Goal: Transaction & Acquisition: Purchase product/service

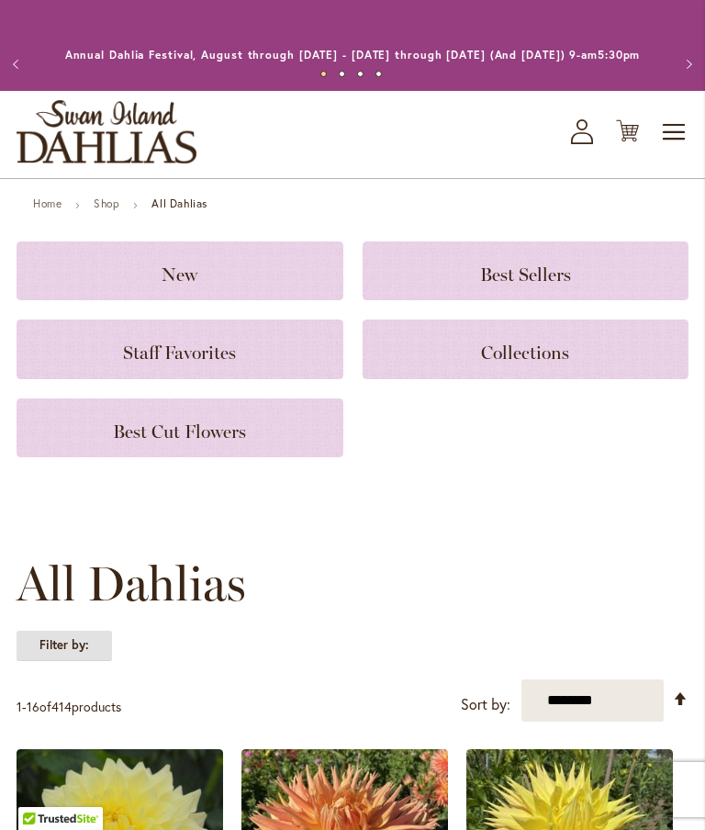
click at [63, 659] on strong "Filter by:" at bounding box center [64, 645] width 95 height 31
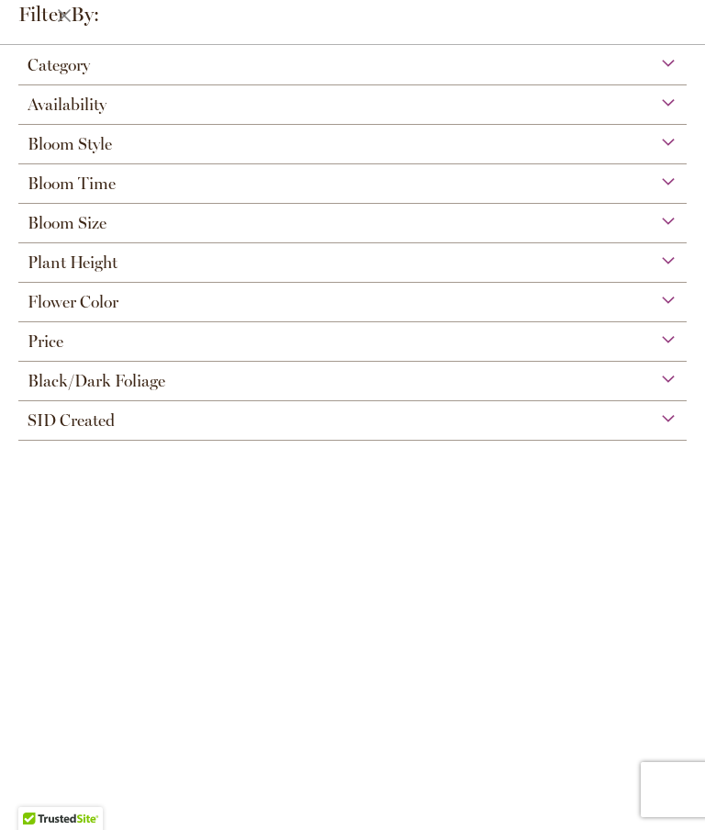
click at [47, 145] on span "Bloom Style" at bounding box center [70, 144] width 84 height 20
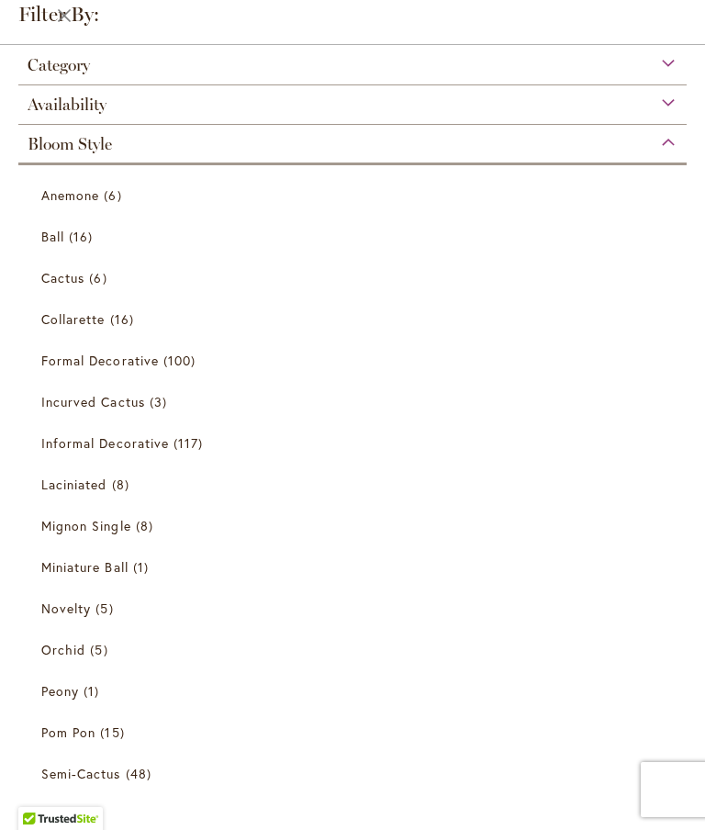
scroll to position [81, 0]
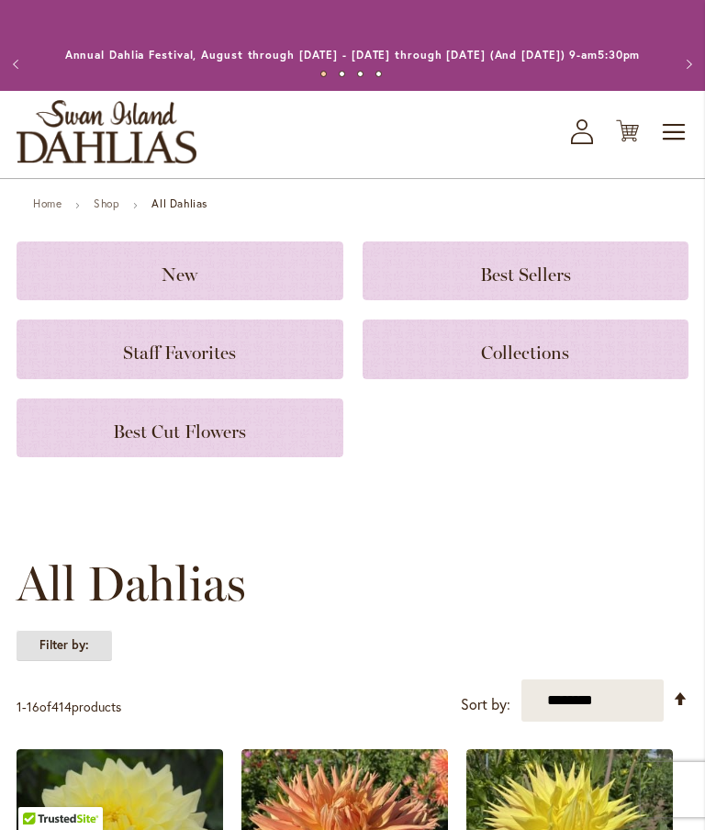
click at [60, 658] on strong "Filter by:" at bounding box center [64, 645] width 95 height 31
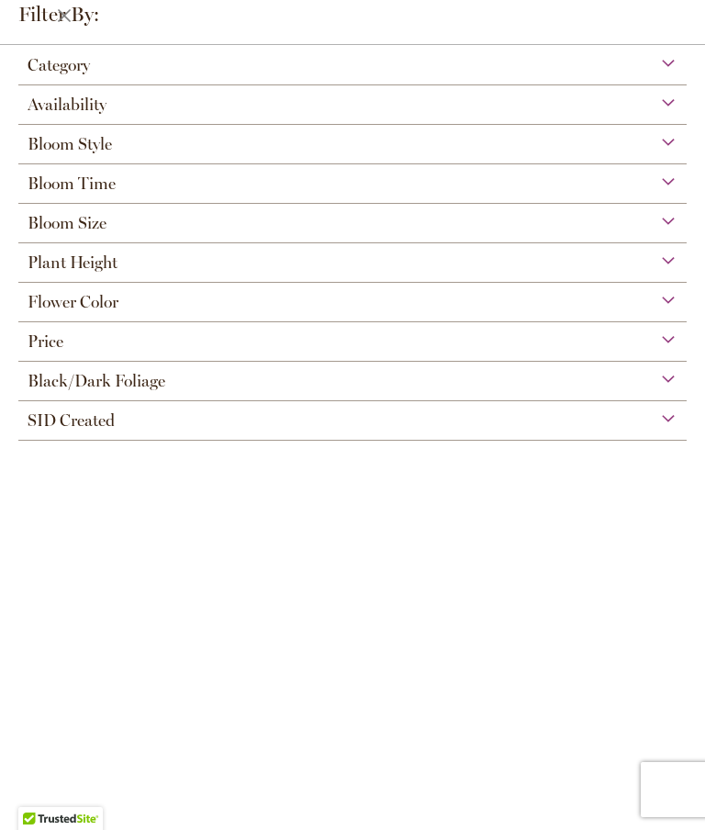
click at [61, 225] on span "Bloom Size" at bounding box center [67, 223] width 79 height 20
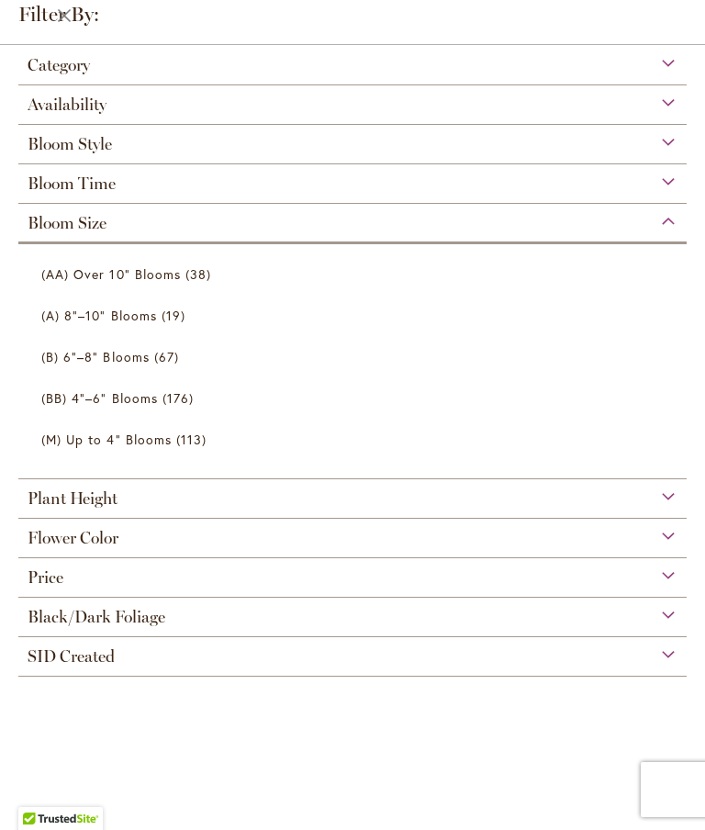
click at [77, 372] on link "(B) 6"–8" Blooms 67 items" at bounding box center [354, 356] width 627 height 32
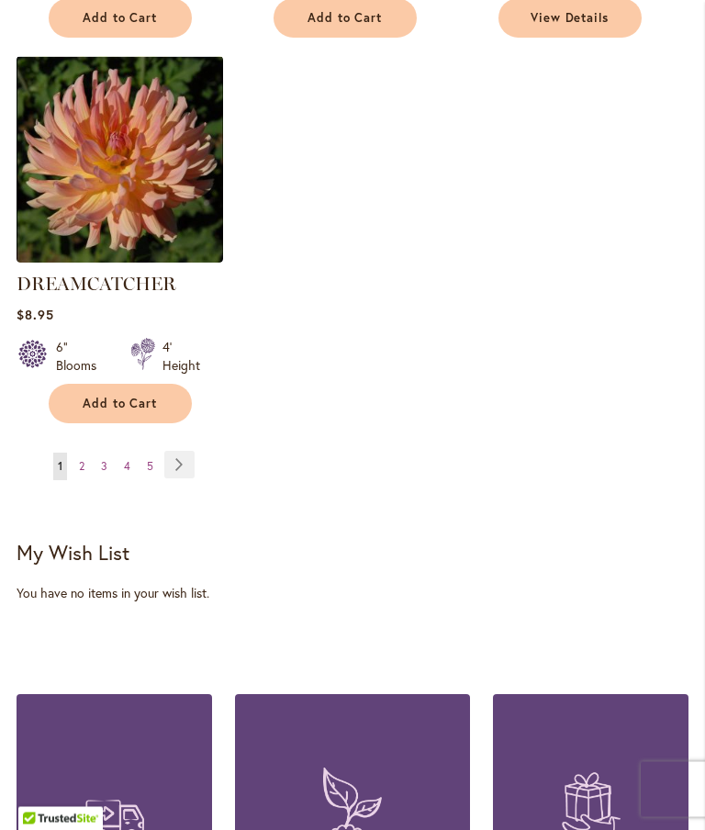
scroll to position [2497, 0]
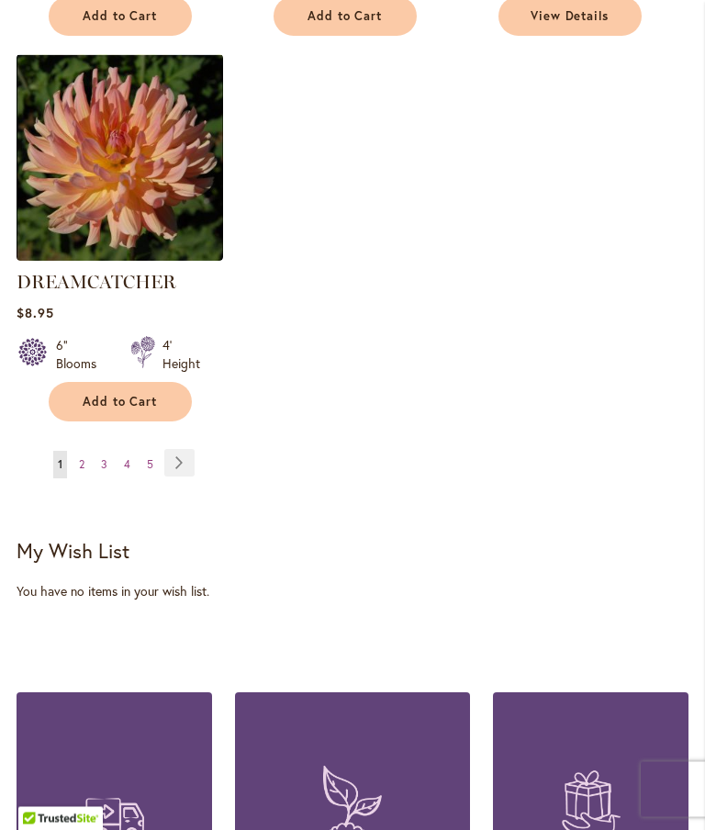
click at [79, 458] on span "2" at bounding box center [82, 465] width 6 height 14
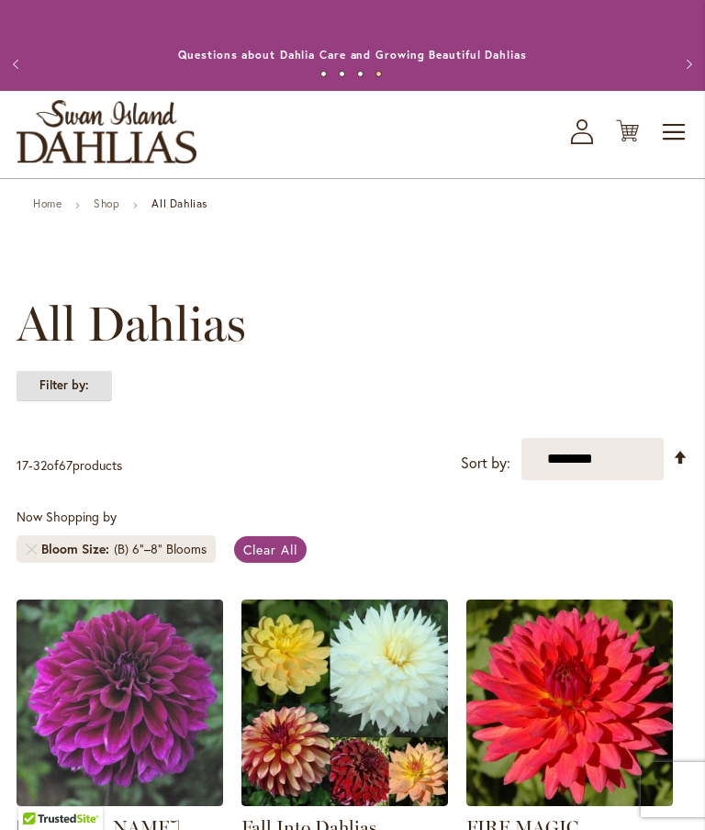
click at [64, 401] on strong "Filter by:" at bounding box center [64, 385] width 95 height 31
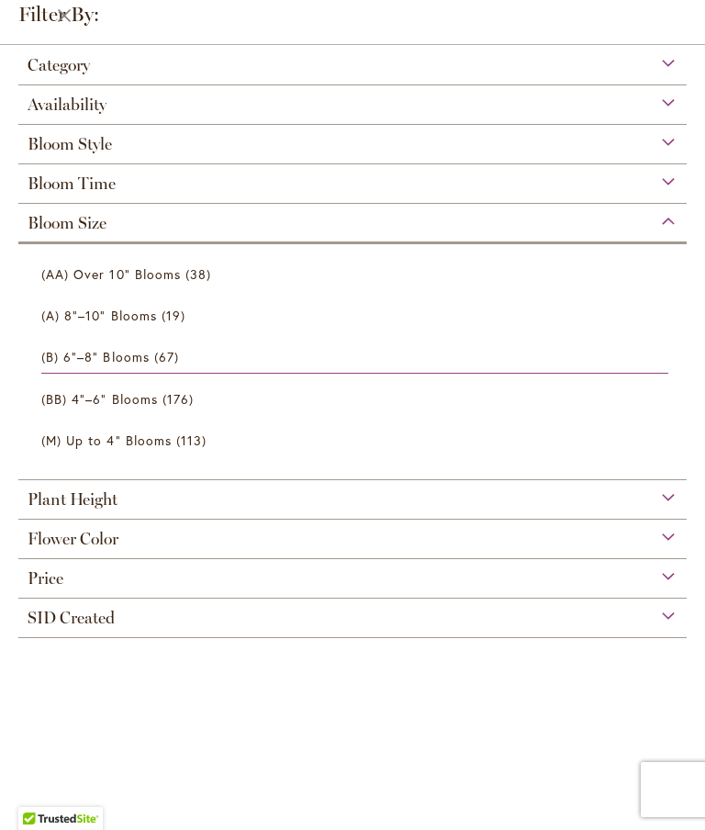
click at [82, 288] on link "(AA) Over 10" Blooms 38 items" at bounding box center [354, 274] width 627 height 32
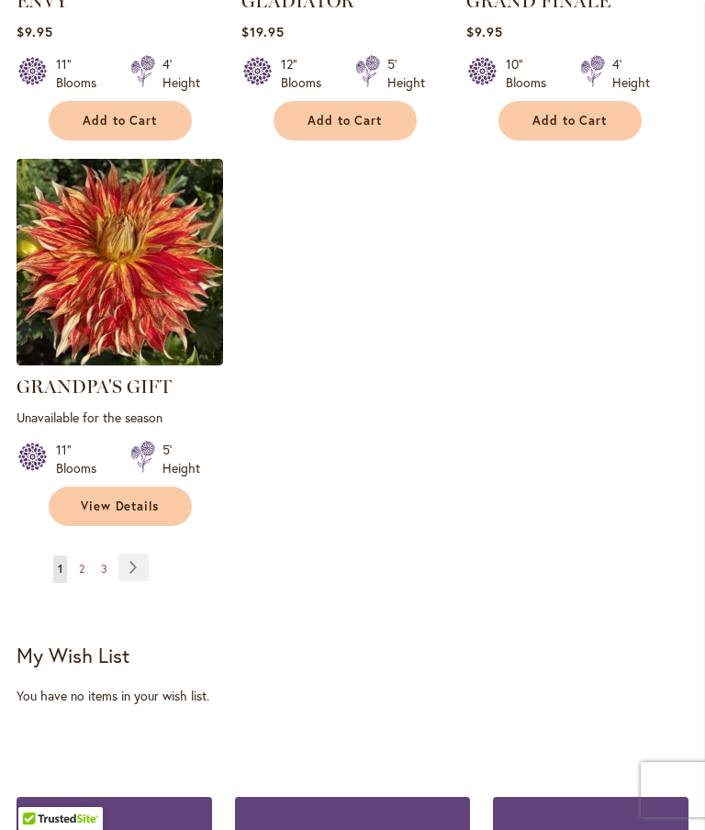
scroll to position [2399, 0]
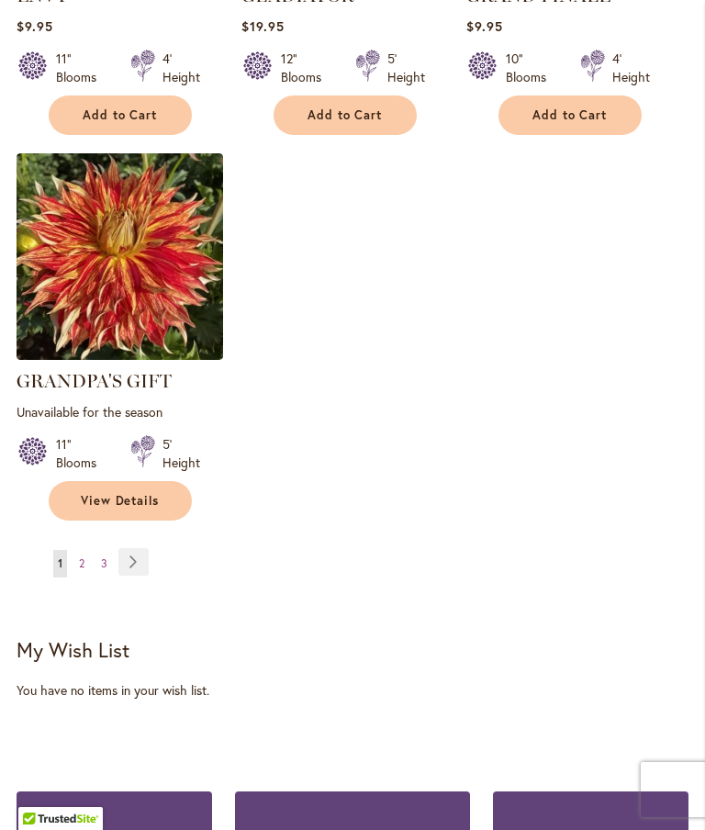
click at [82, 570] on span "2" at bounding box center [82, 563] width 6 height 14
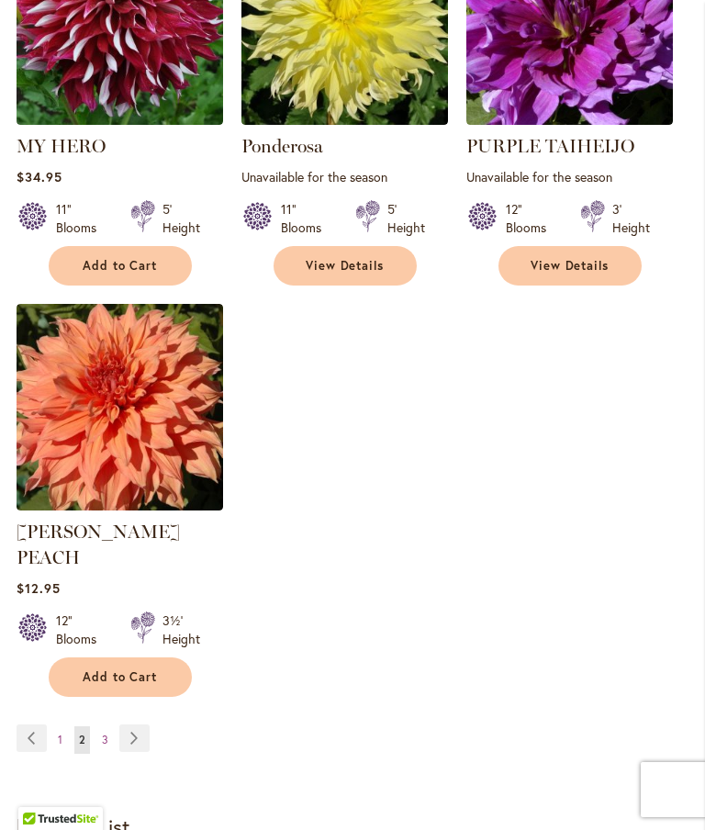
scroll to position [2247, 0]
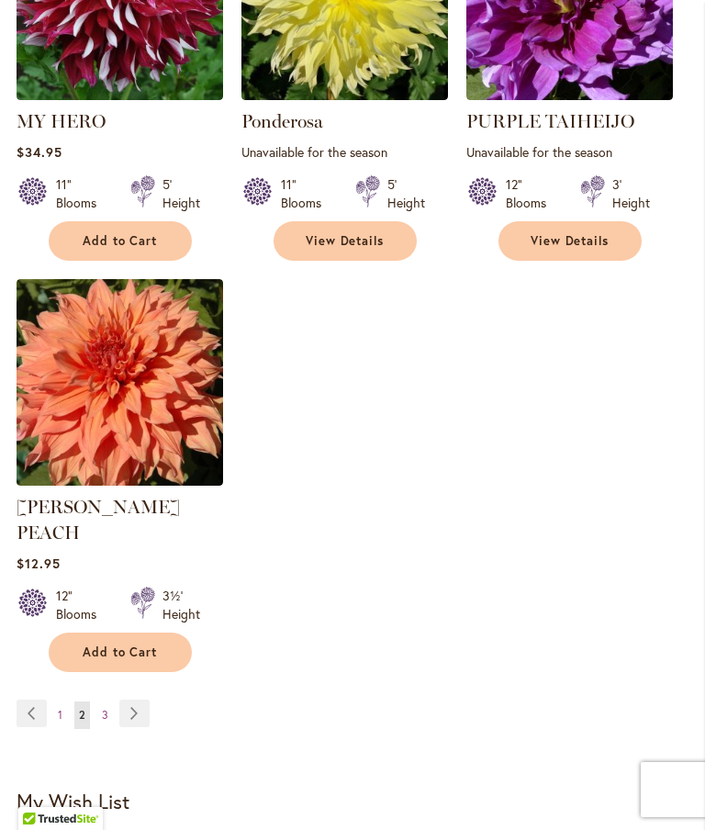
click at [102, 708] on span "3" at bounding box center [105, 715] width 6 height 14
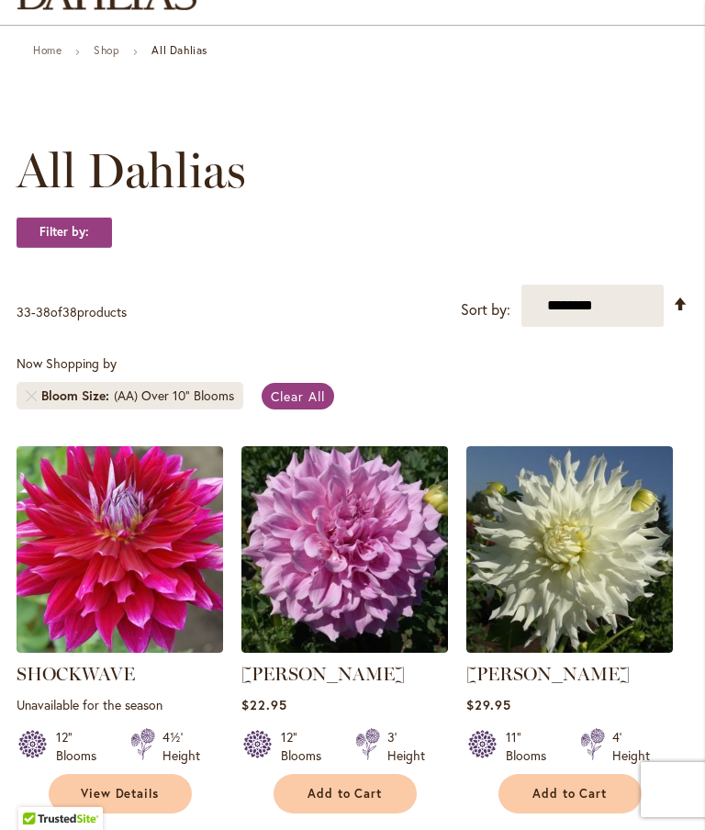
scroll to position [152, 0]
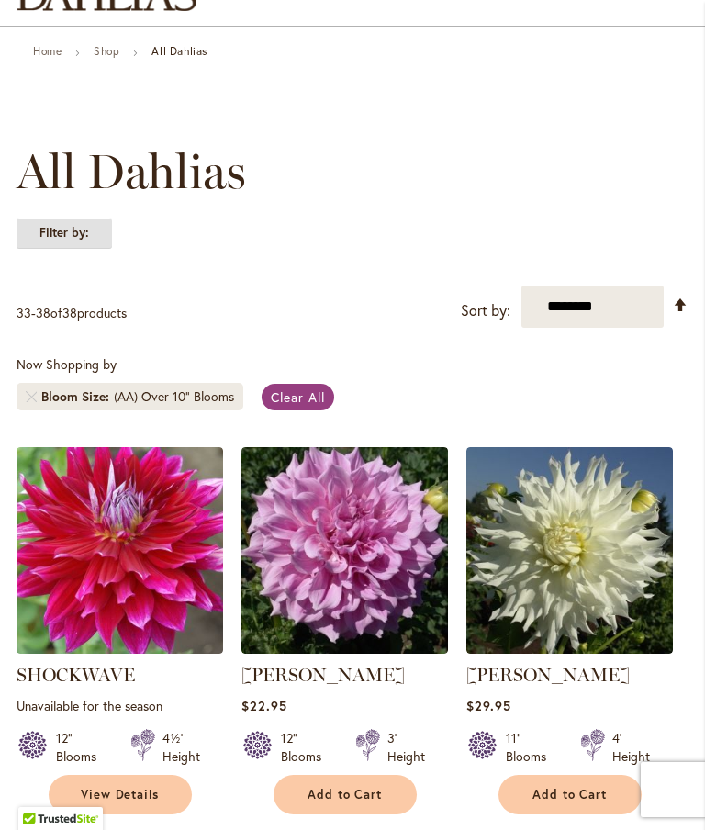
click at [61, 249] on strong "Filter by:" at bounding box center [64, 232] width 95 height 31
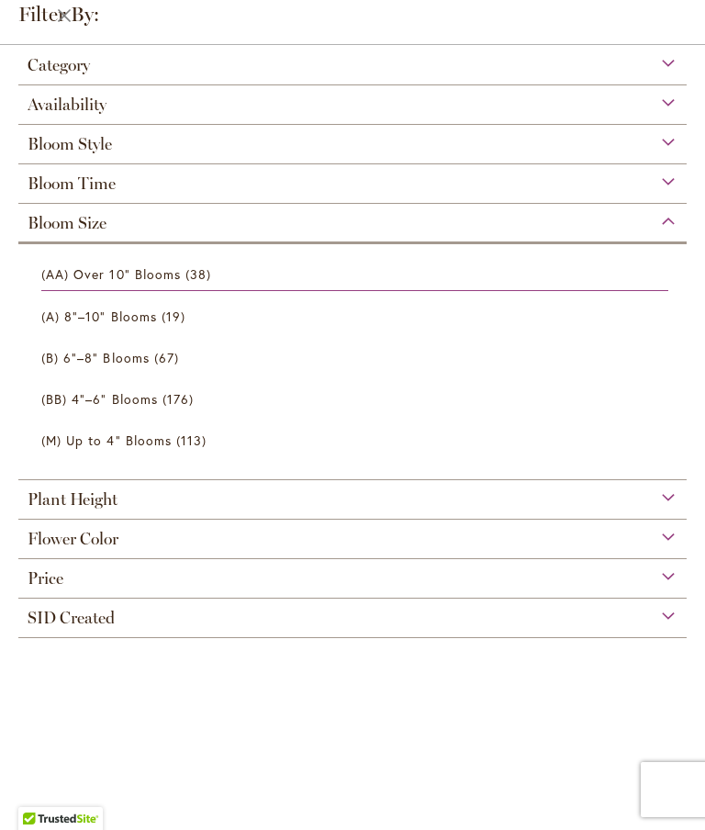
click at [68, 324] on span "(A) 8"–10" Blooms" at bounding box center [99, 315] width 116 height 17
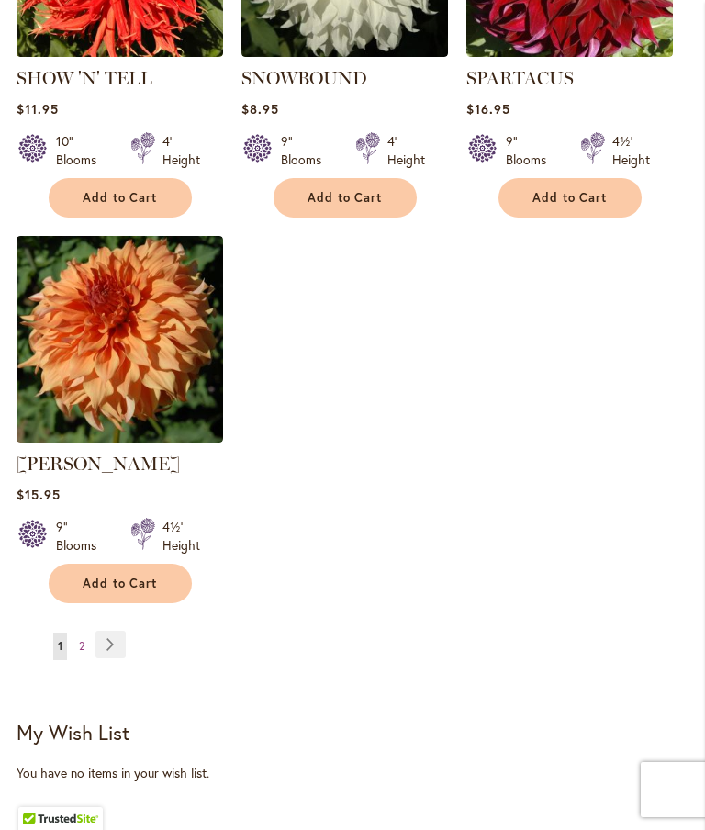
scroll to position [2358, 0]
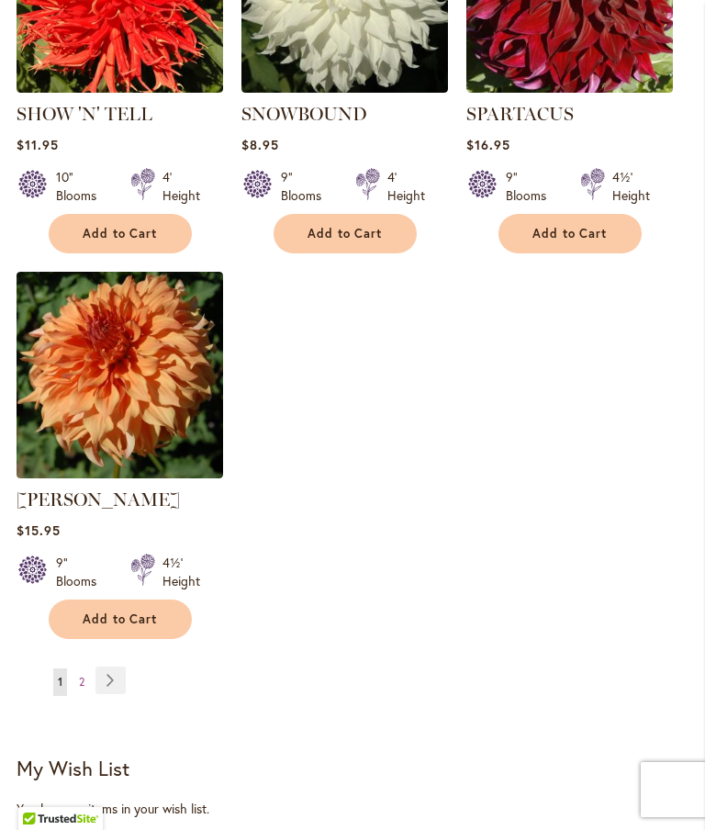
click at [83, 674] on span "2" at bounding box center [82, 681] width 6 height 14
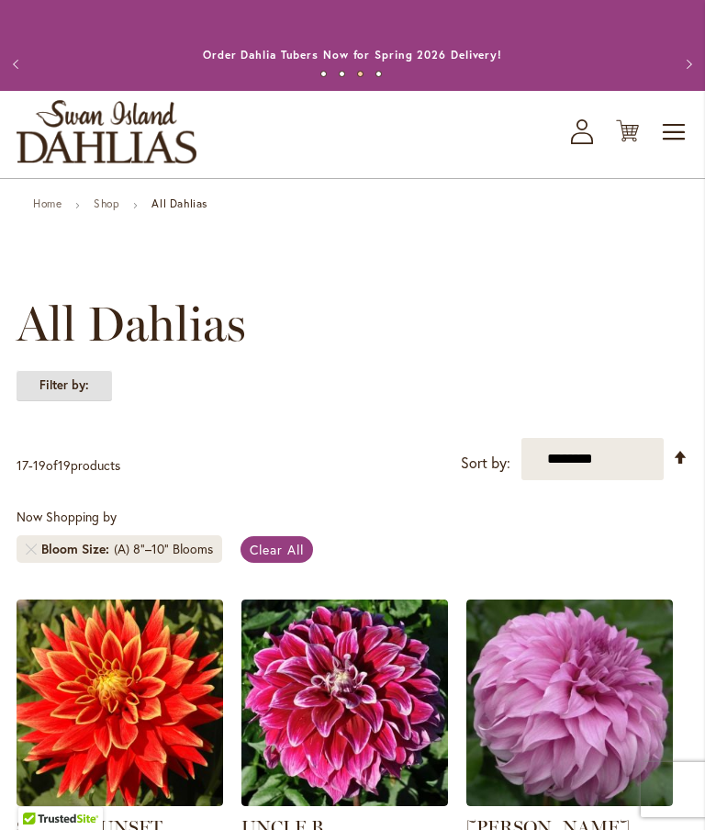
click at [61, 400] on strong "Filter by:" at bounding box center [64, 385] width 95 height 31
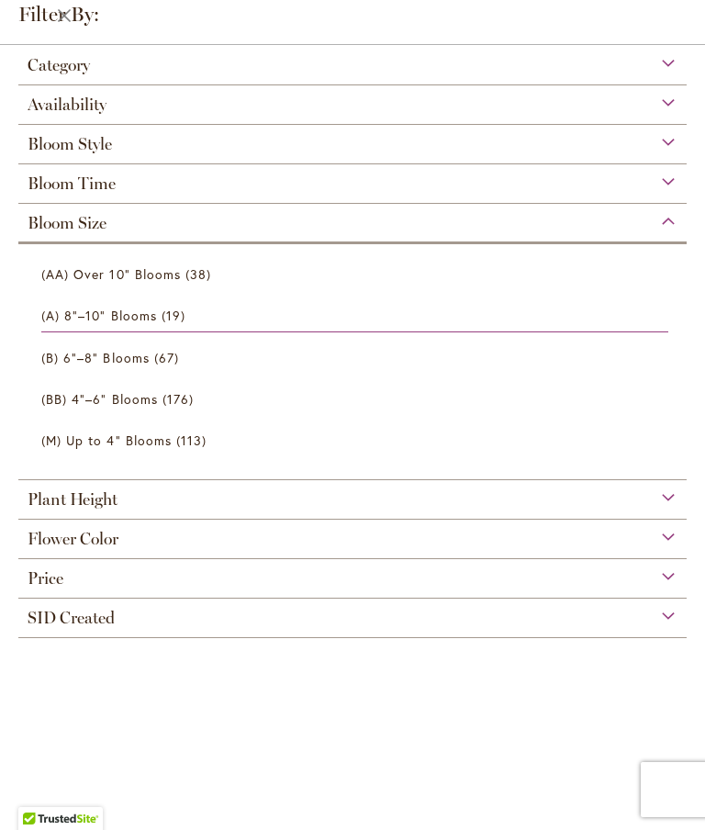
click at [84, 362] on span "(B) 6"–8" Blooms" at bounding box center [95, 357] width 108 height 17
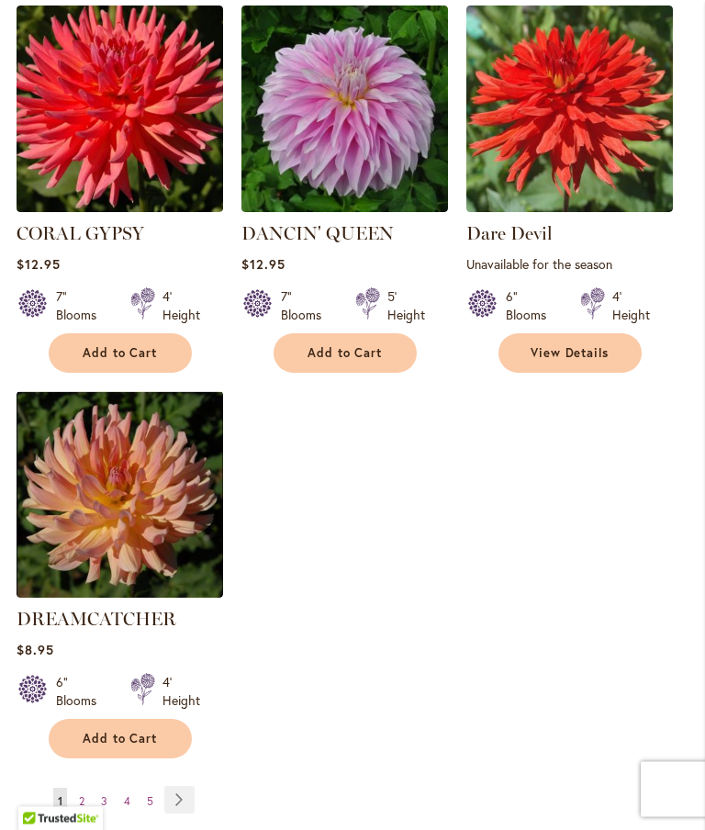
scroll to position [2162, 0]
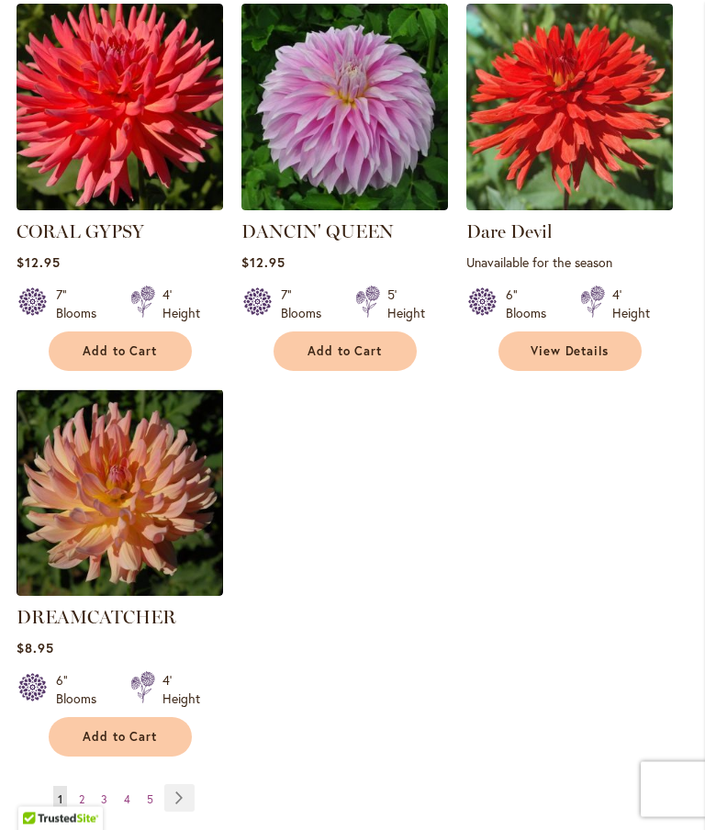
click at [89, 801] on link "Page 2" at bounding box center [81, 800] width 15 height 28
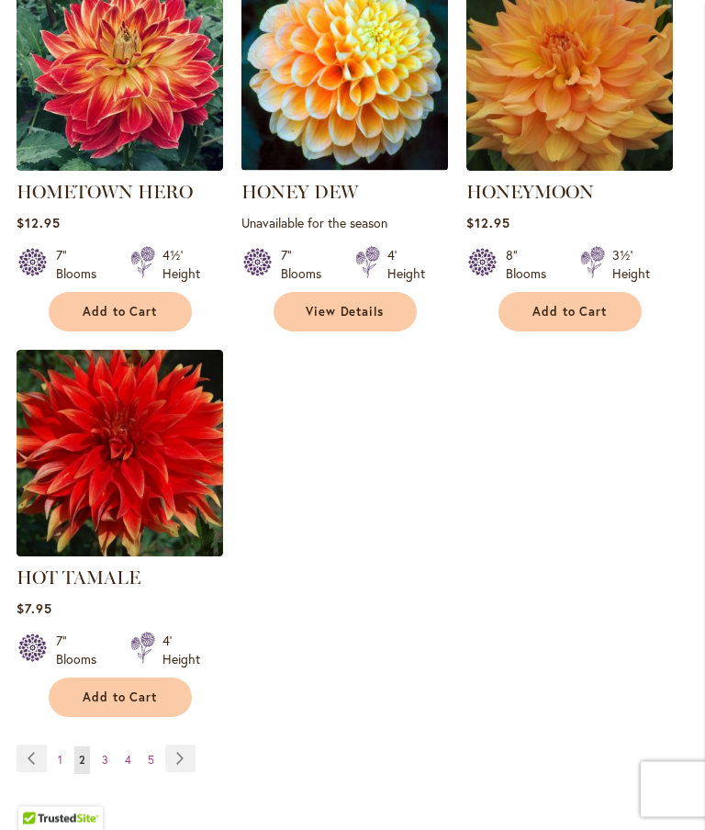
scroll to position [2291, 0]
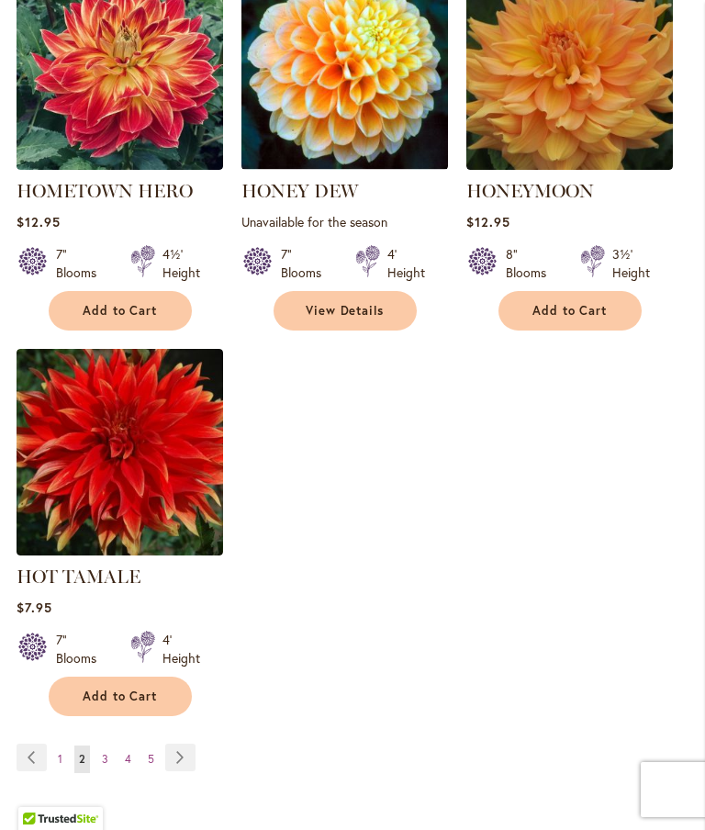
click at [110, 773] on link "Page 3" at bounding box center [105, 759] width 16 height 28
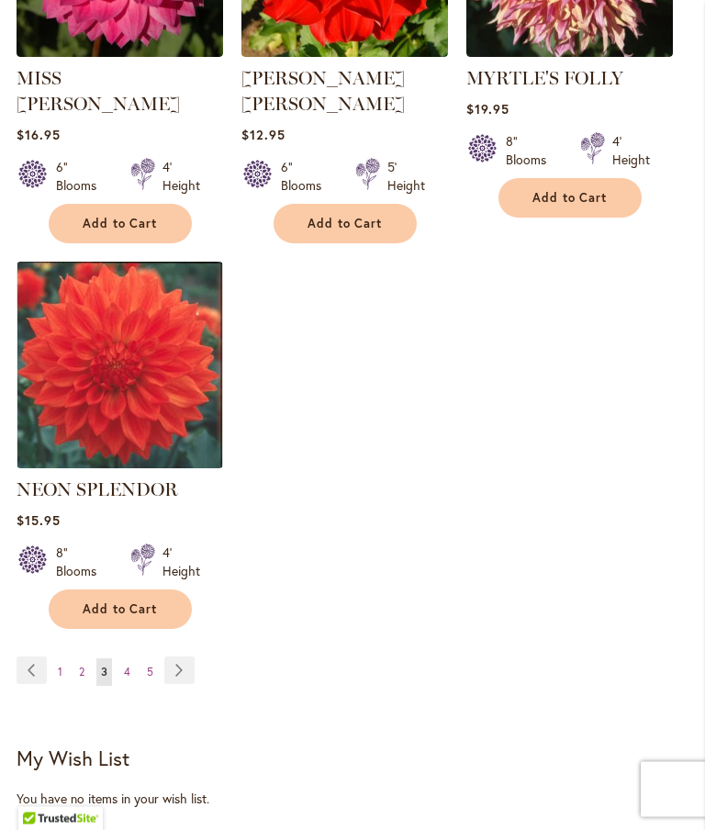
scroll to position [2392, 0]
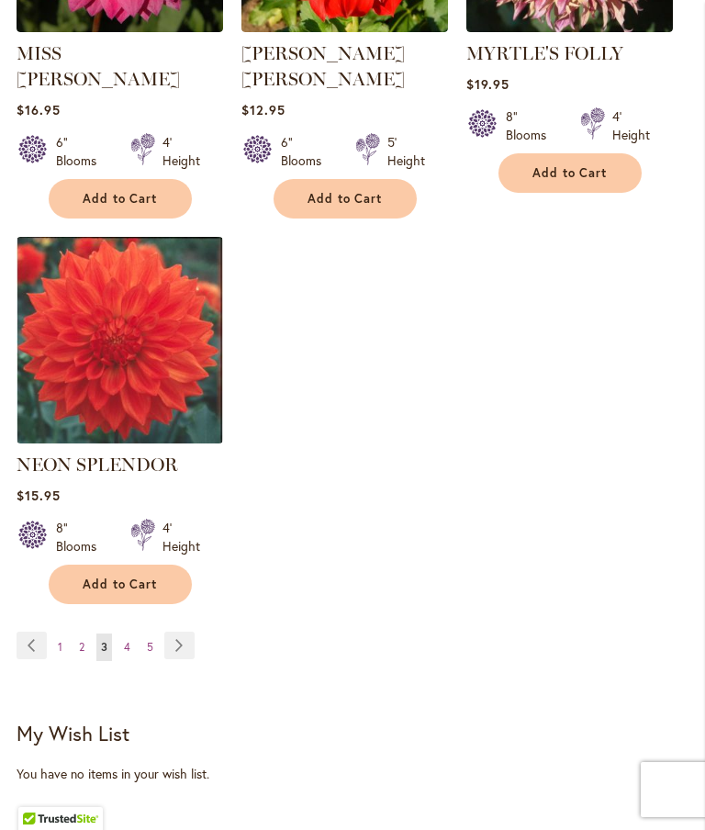
click at [134, 633] on link "Page 4" at bounding box center [127, 647] width 16 height 28
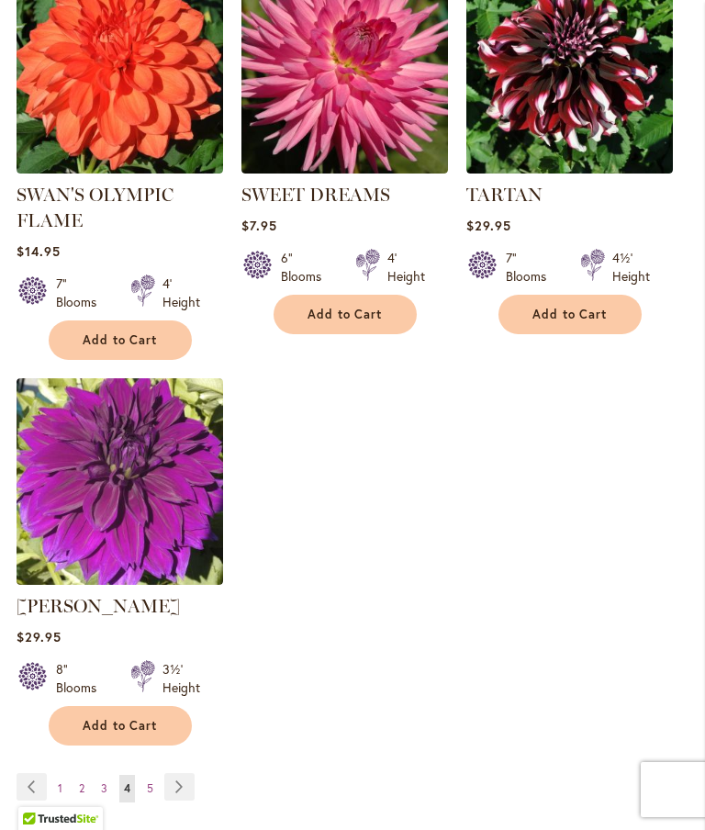
scroll to position [2199, 0]
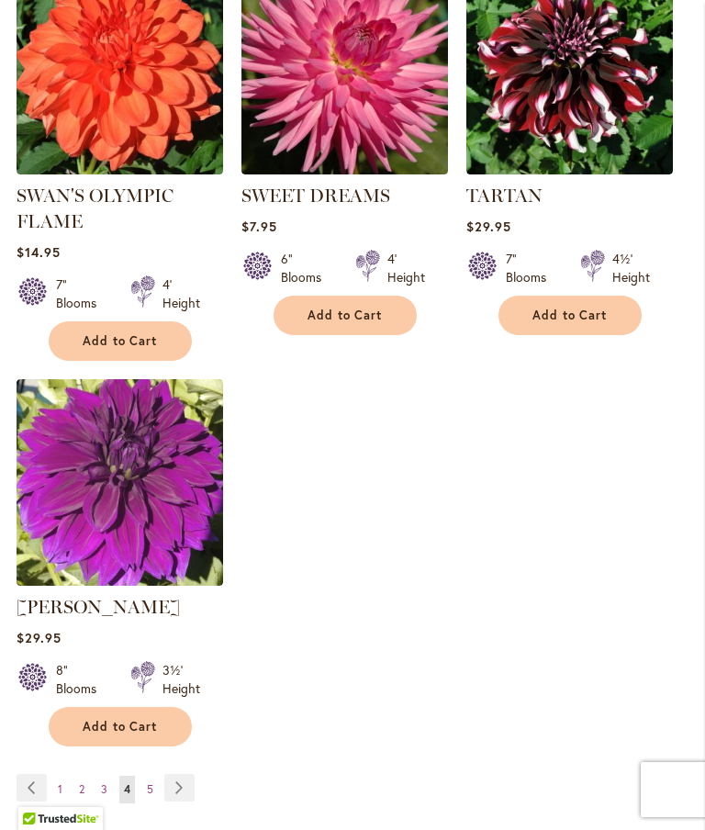
click at [153, 786] on link "Page 5" at bounding box center [150, 789] width 16 height 28
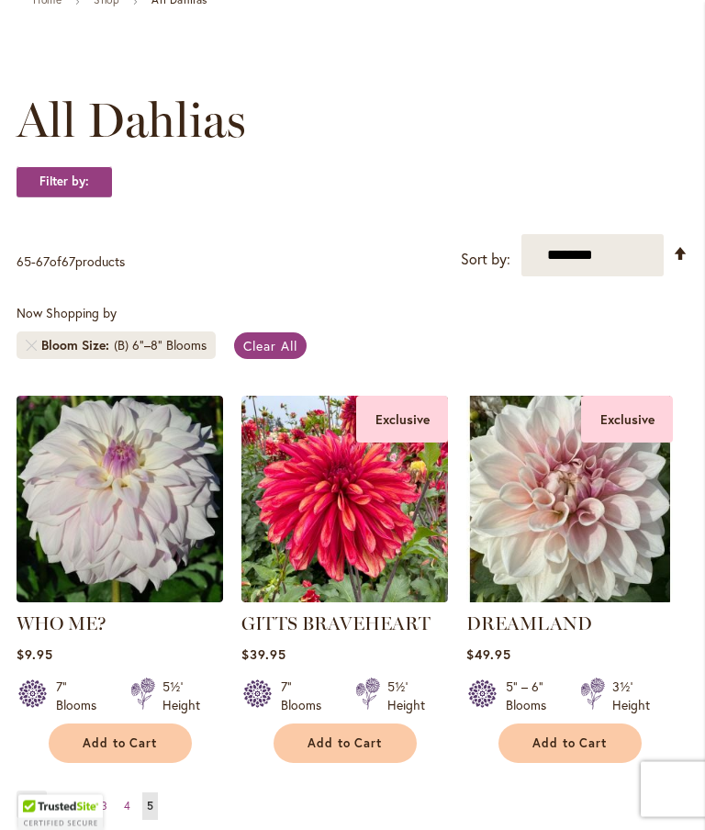
scroll to position [250, 0]
